Goal: Check status

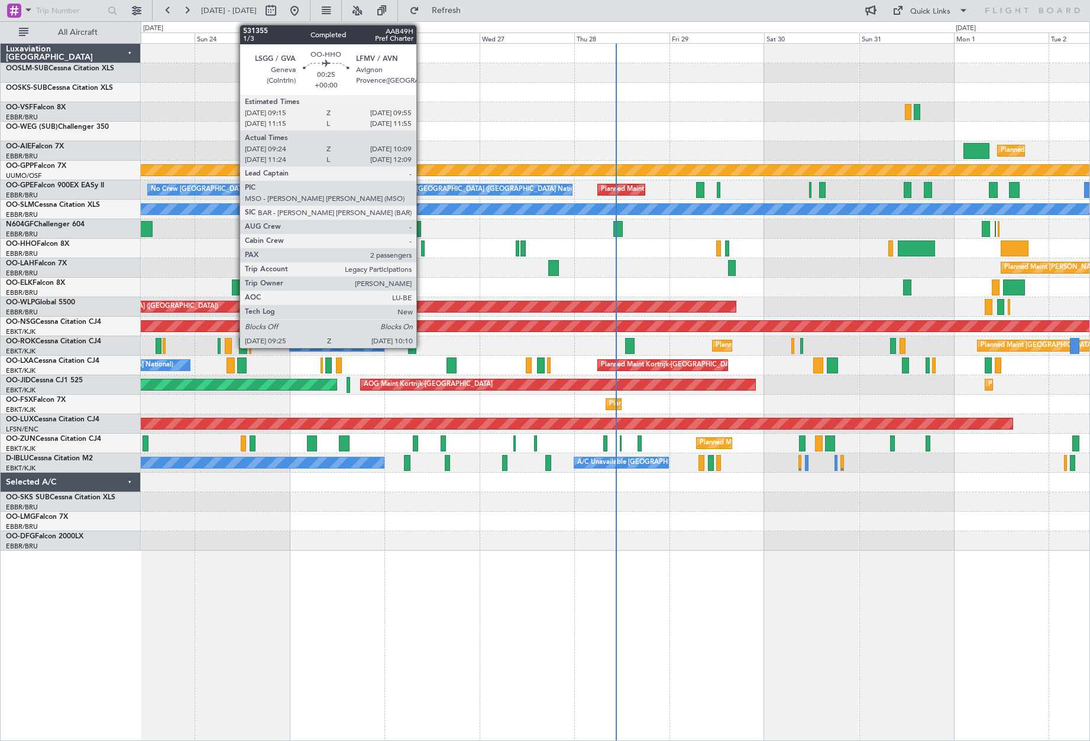
click at [422, 251] on div at bounding box center [423, 249] width 4 height 16
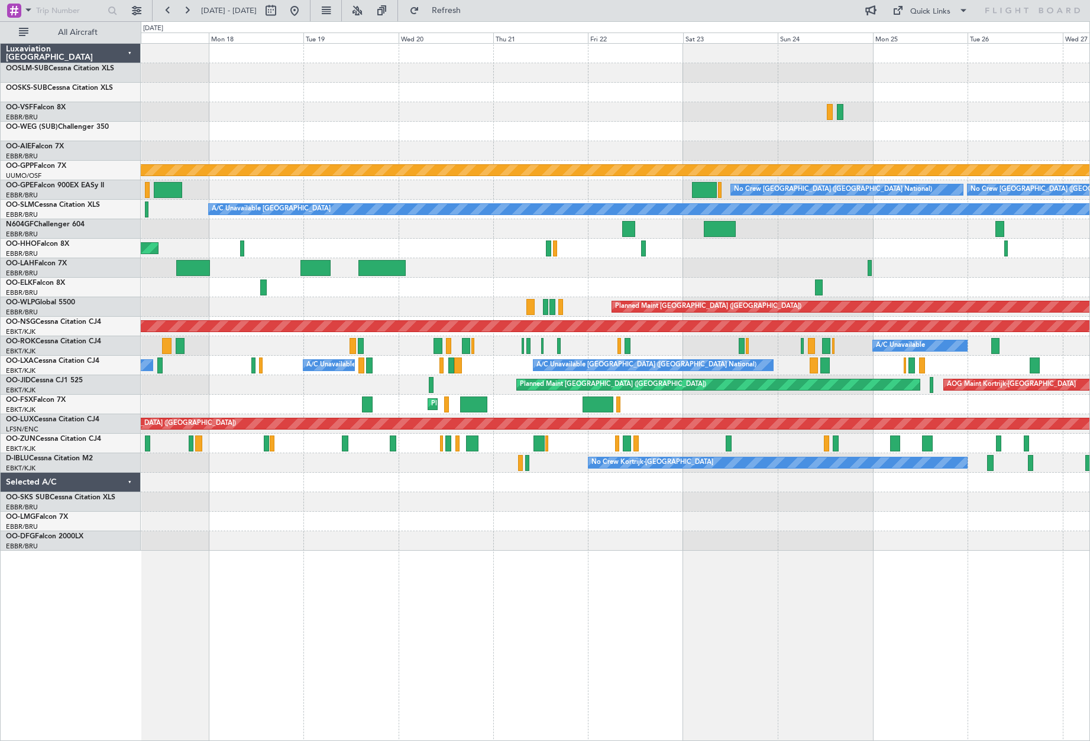
click at [845, 254] on div "AOG Maint Geneva (Cointrin)" at bounding box center [615, 249] width 948 height 20
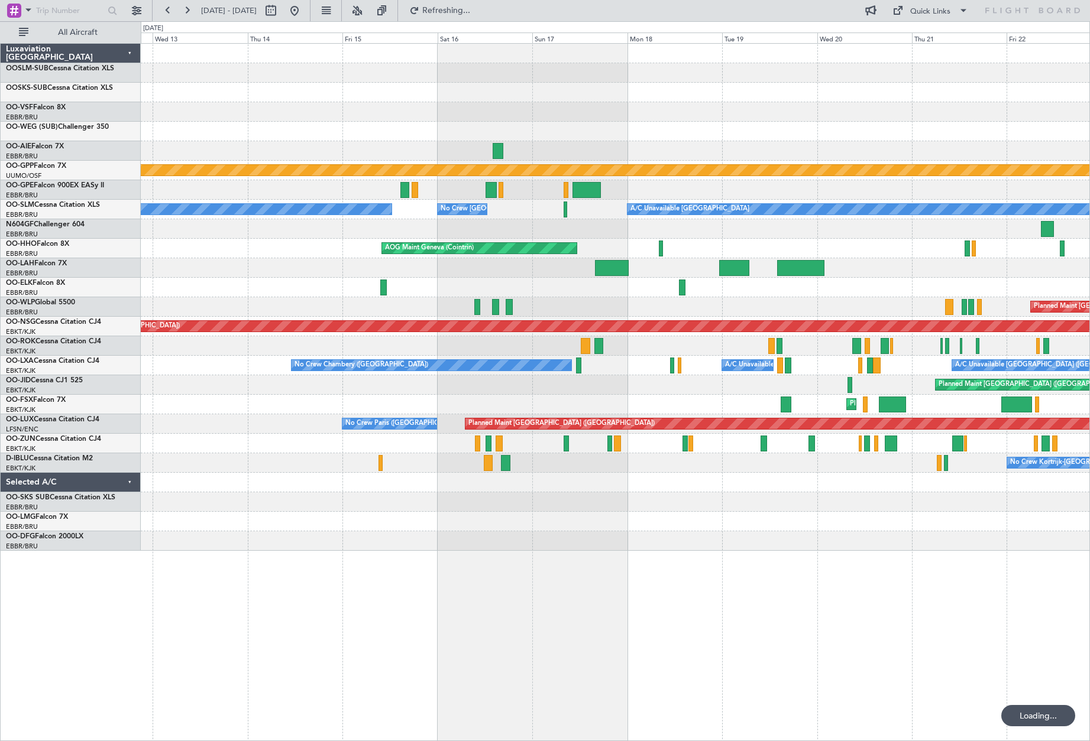
click at [728, 250] on div "AOG Maint Geneva (Cointrin)" at bounding box center [615, 249] width 948 height 20
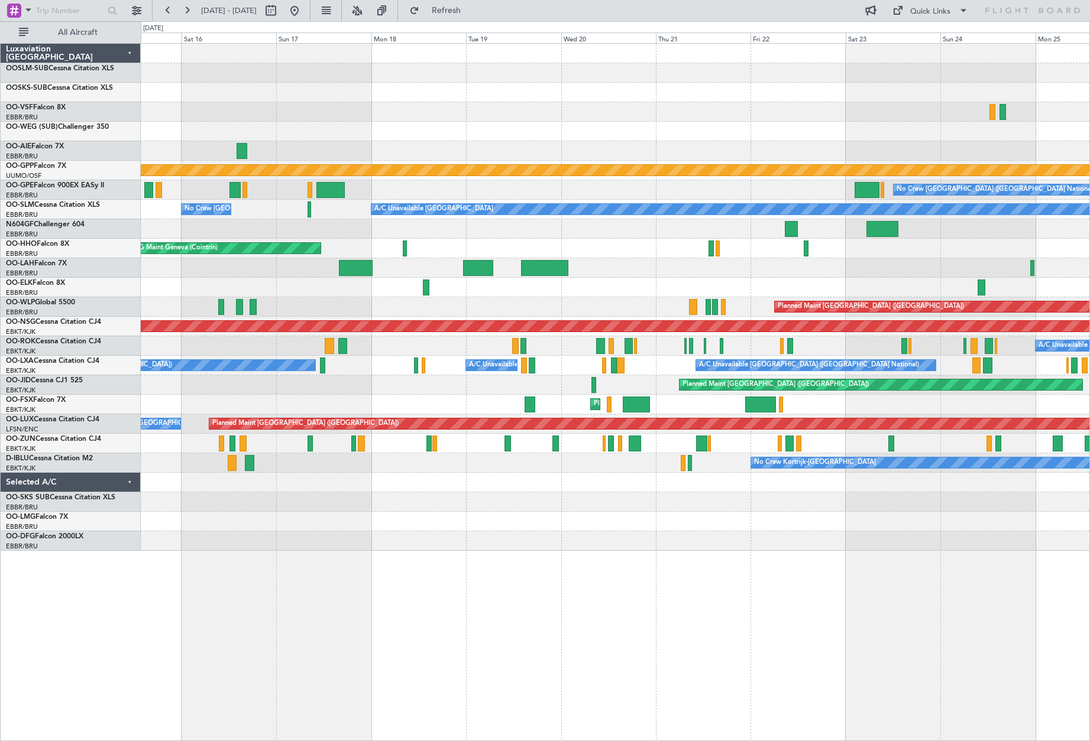
click at [160, 263] on div at bounding box center [615, 268] width 948 height 20
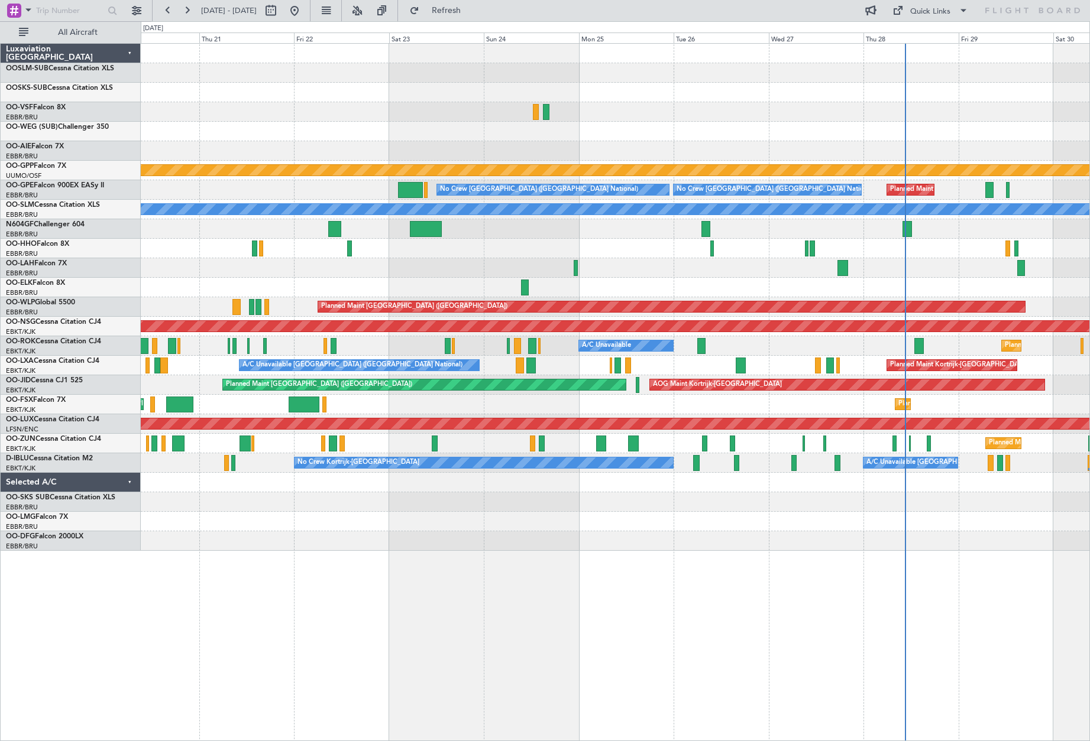
click at [404, 252] on div at bounding box center [615, 249] width 948 height 20
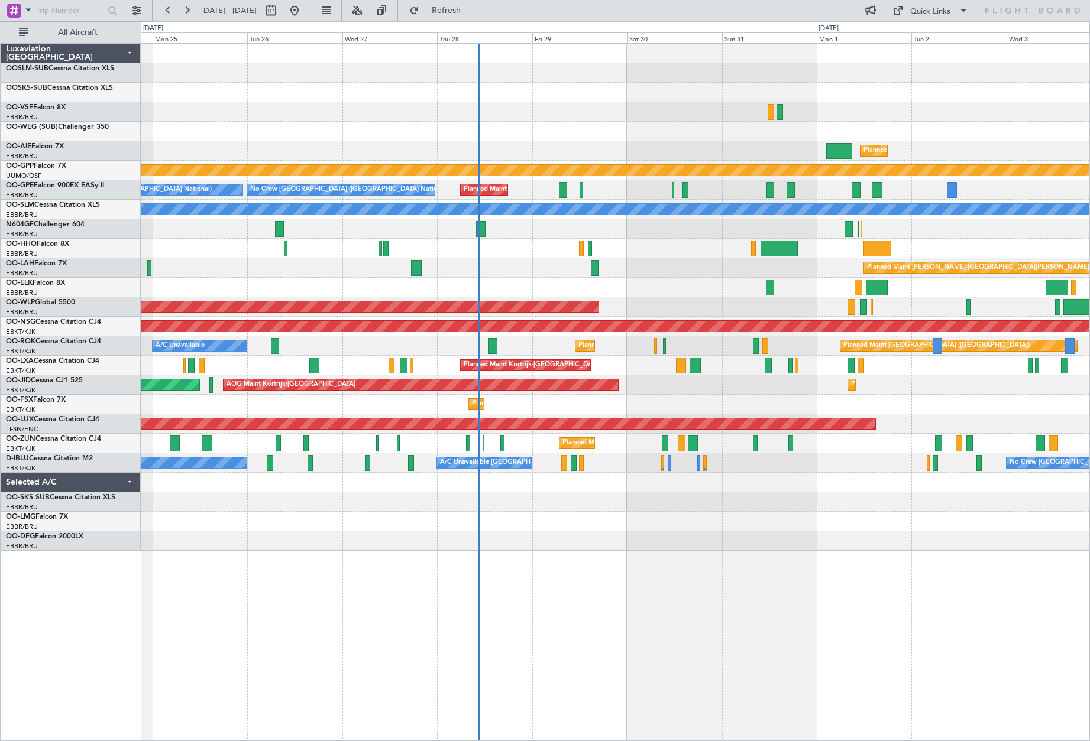
click at [315, 253] on div at bounding box center [615, 249] width 948 height 20
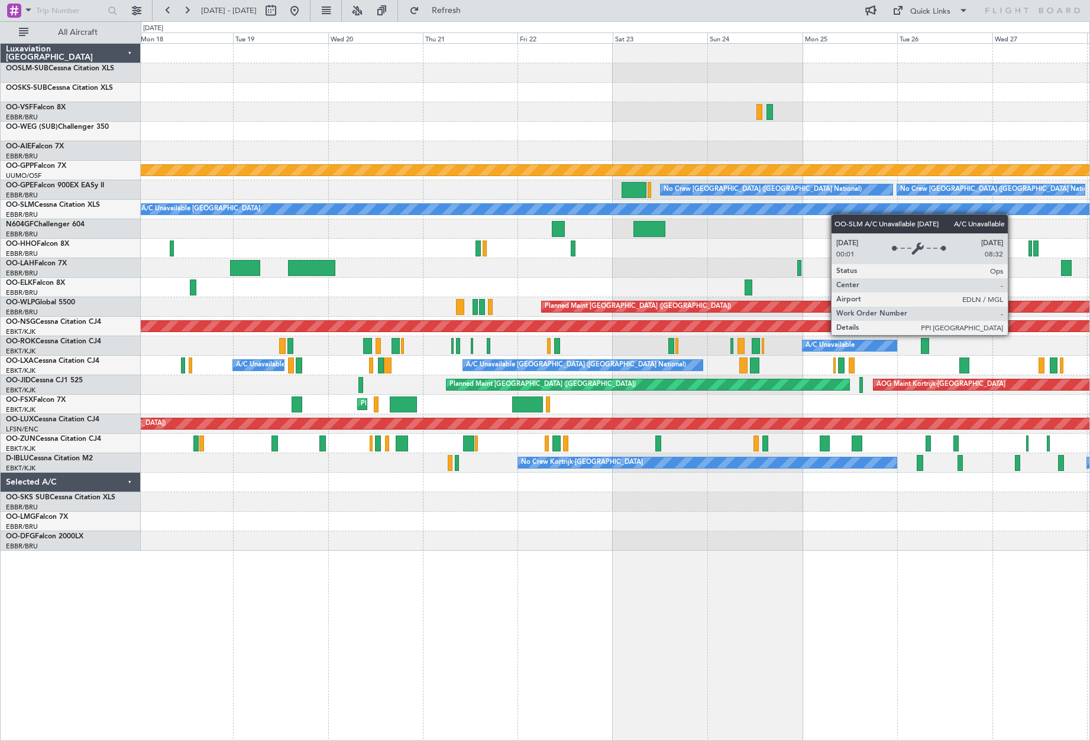
click at [873, 210] on div "Grounded [PERSON_NAME] No Crew [GEOGRAPHIC_DATA] (Brussels National) No Crew [G…" at bounding box center [615, 297] width 948 height 507
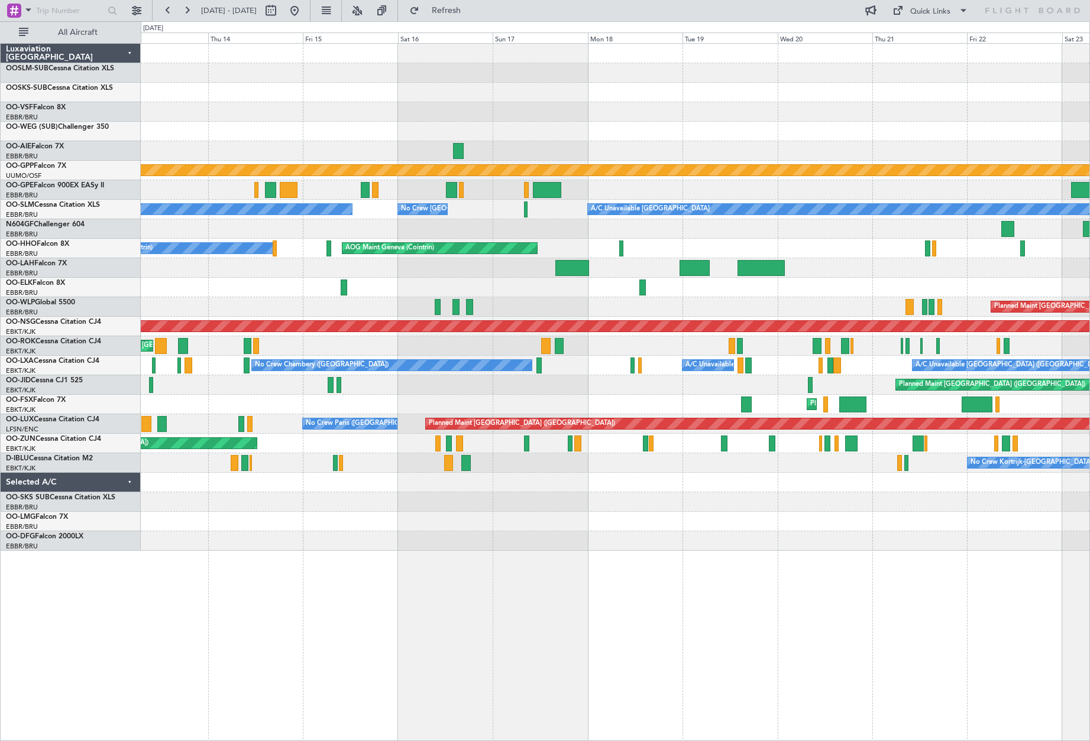
click at [651, 241] on div "AOG Maint Geneva (Cointrin) A/C Unavailable Geneva (Cointrin)" at bounding box center [615, 249] width 948 height 20
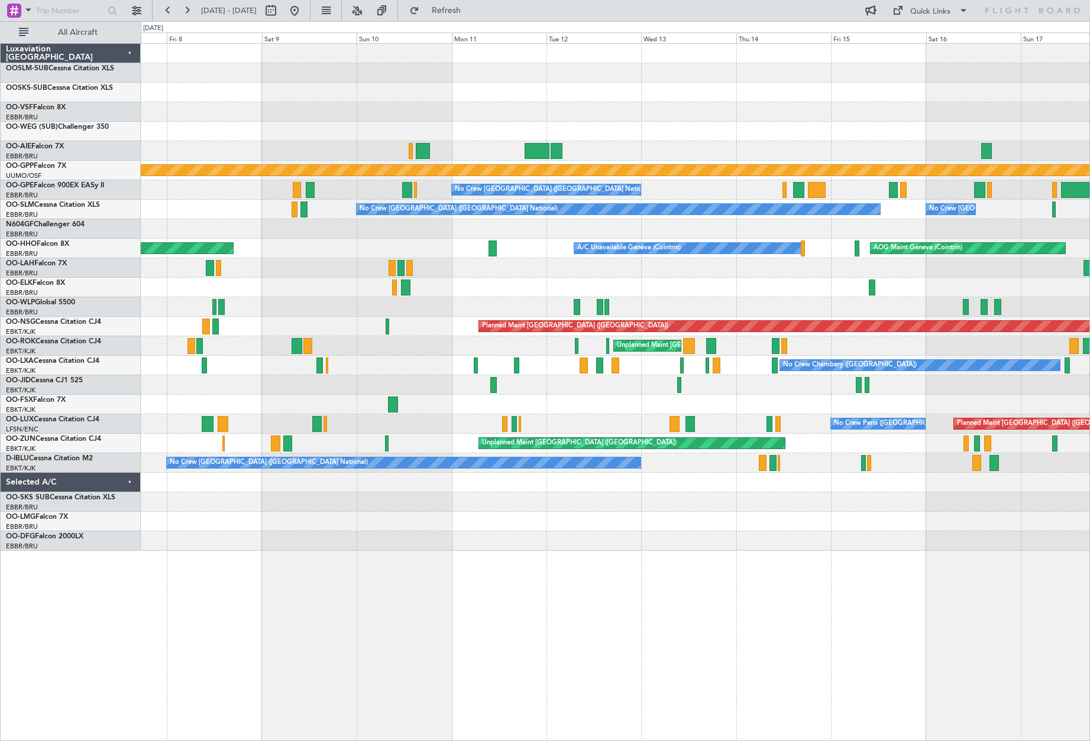
click at [379, 247] on div "AOG Maint Geneva (Cointrin) Planned Maint Geneva ([GEOGRAPHIC_DATA]) A/C Unavai…" at bounding box center [615, 249] width 948 height 20
